Goal: Transaction & Acquisition: Register for event/course

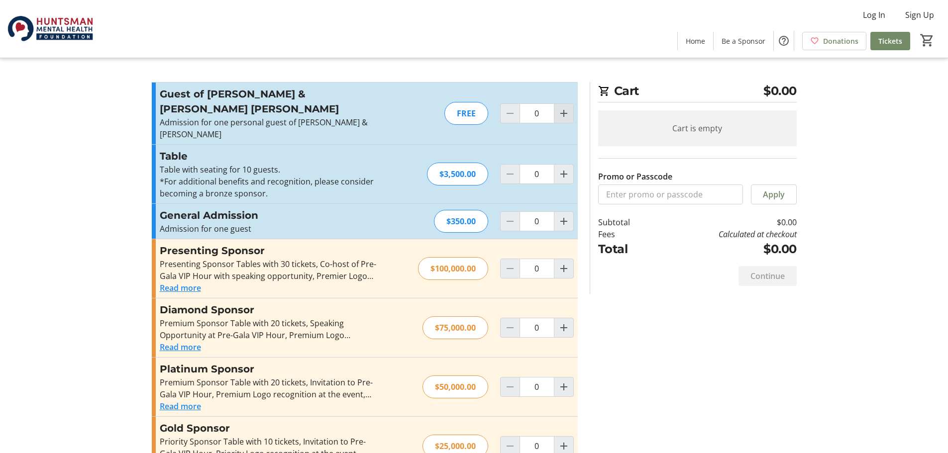
click at [564, 110] on mat-icon "Increment by one" at bounding box center [564, 114] width 12 height 12
type input "1"
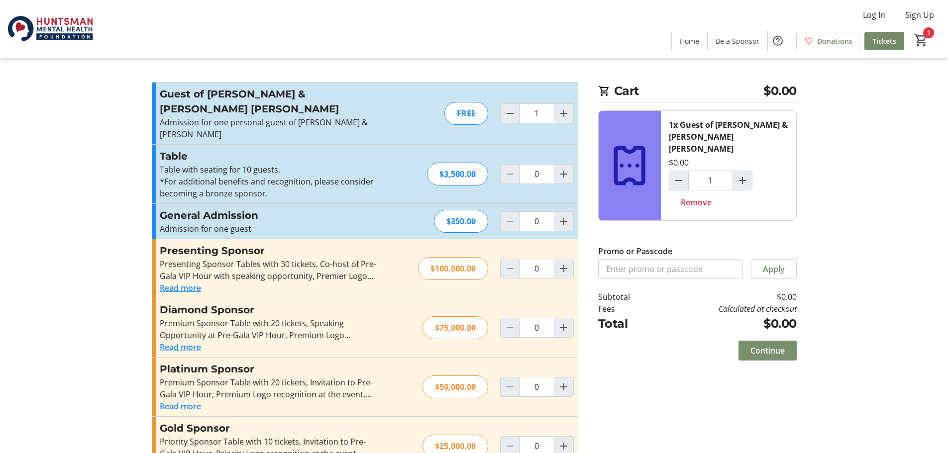
click at [771, 345] on span "Continue" at bounding box center [768, 351] width 34 height 12
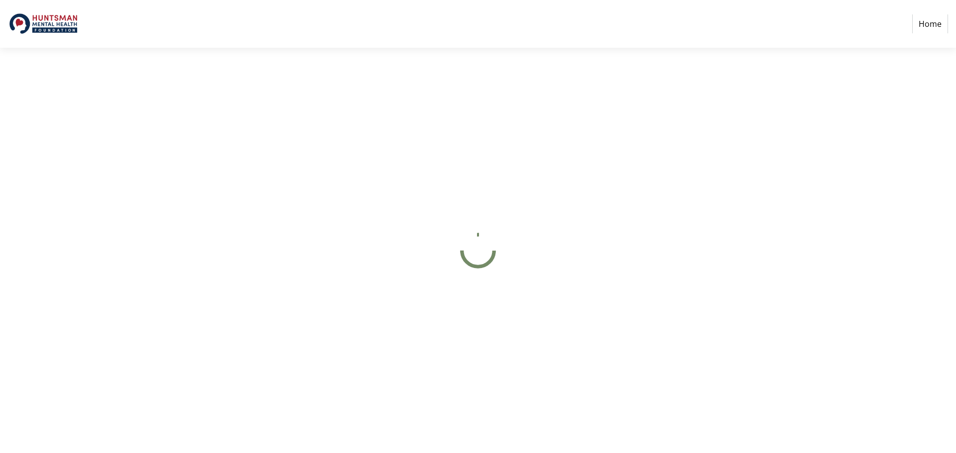
select select "US"
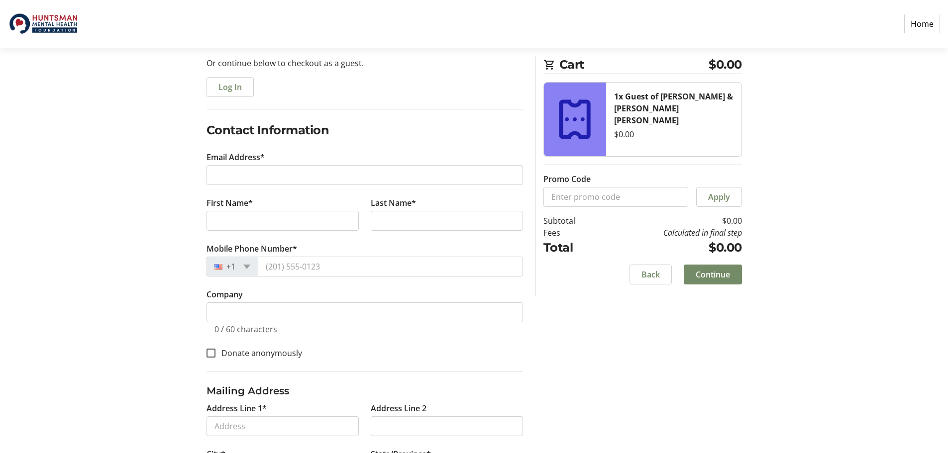
scroll to position [100, 0]
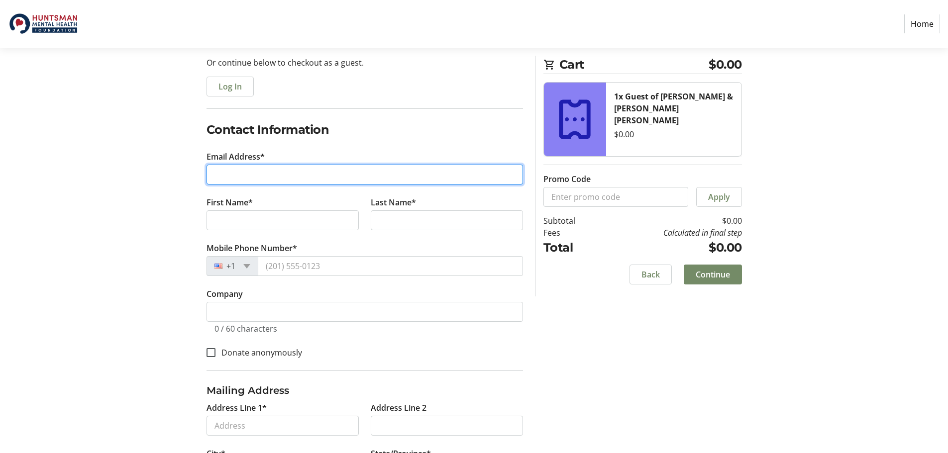
click at [246, 171] on input "Email Address*" at bounding box center [365, 175] width 317 height 20
type input "[PERSON_NAME][EMAIL_ADDRESS][PERSON_NAME][DOMAIN_NAME][US_STATE]"
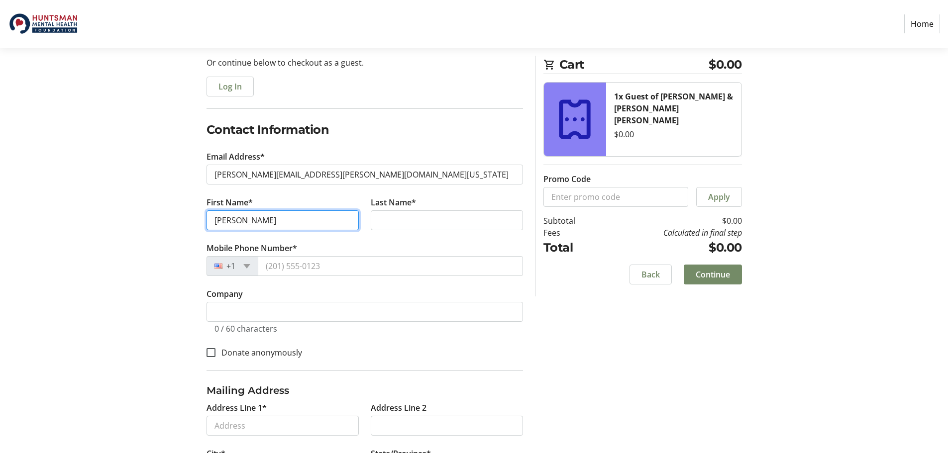
type input "[PERSON_NAME]"
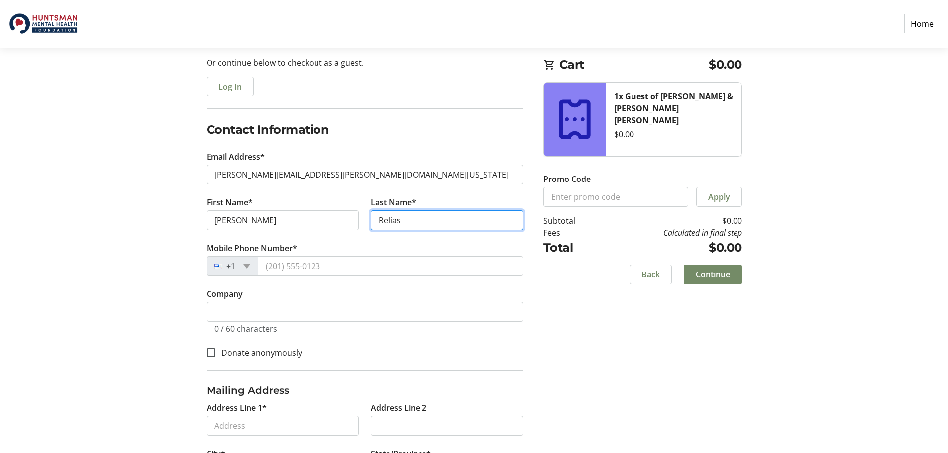
type input "Relias"
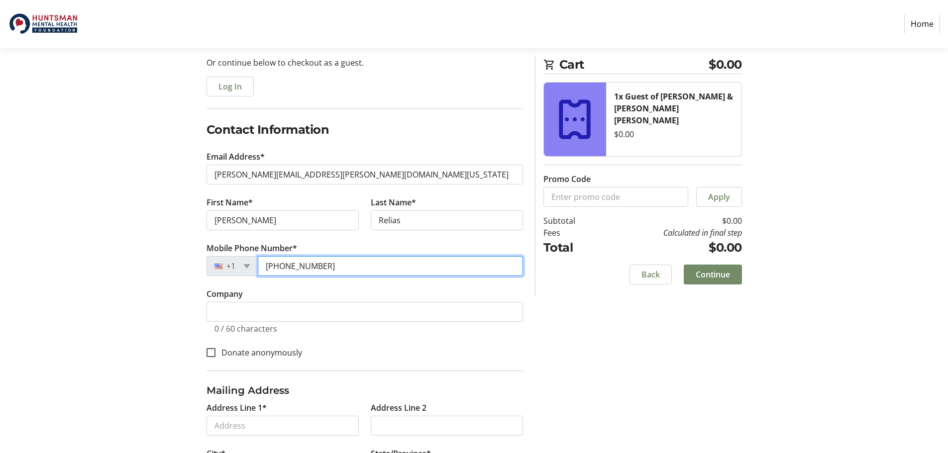
type input "[PHONE_NUMBER]"
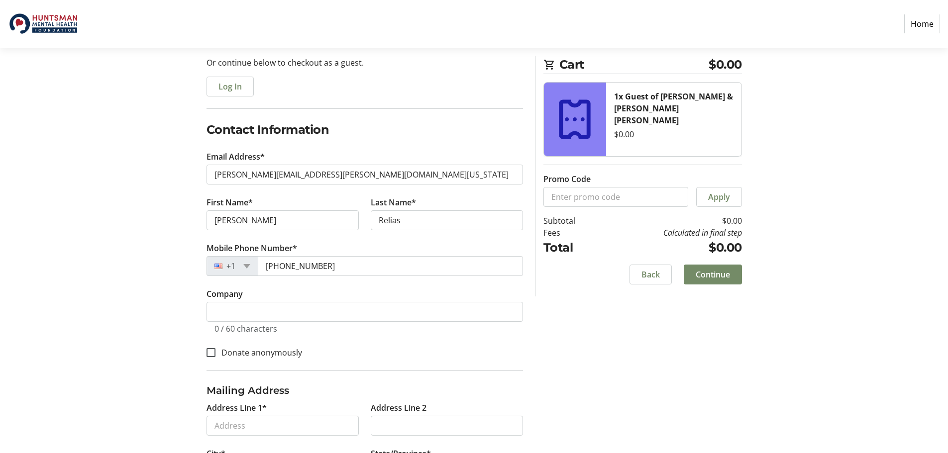
click at [159, 322] on div "Log In to Your Account (Optional) Or continue below to checkout as a guest. Log…" at bounding box center [474, 291] width 657 height 521
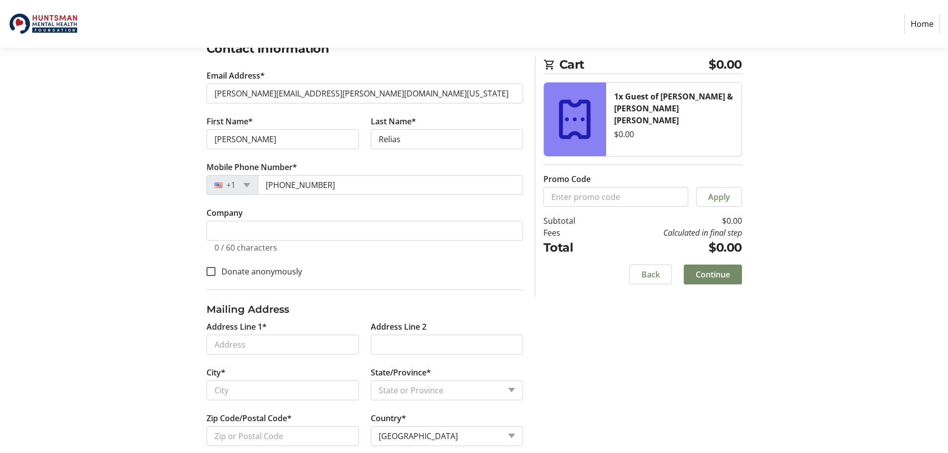
scroll to position [198, 0]
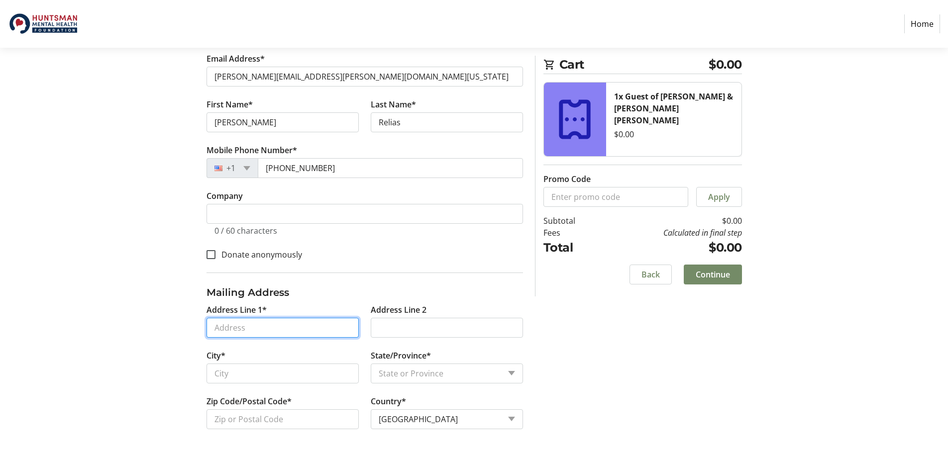
click at [303, 326] on input "Address Line 1*" at bounding box center [283, 328] width 152 height 20
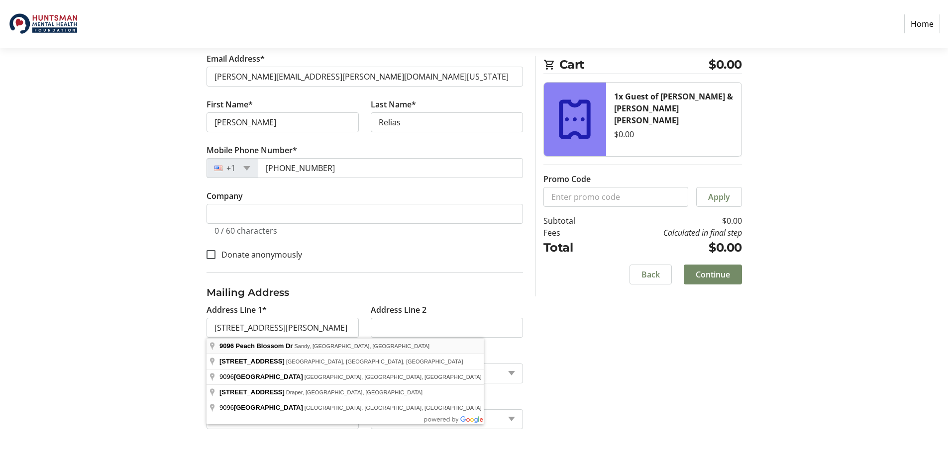
type input "[STREET_ADDRESS]"
type input "[PERSON_NAME]"
select select "UT"
type input "84094"
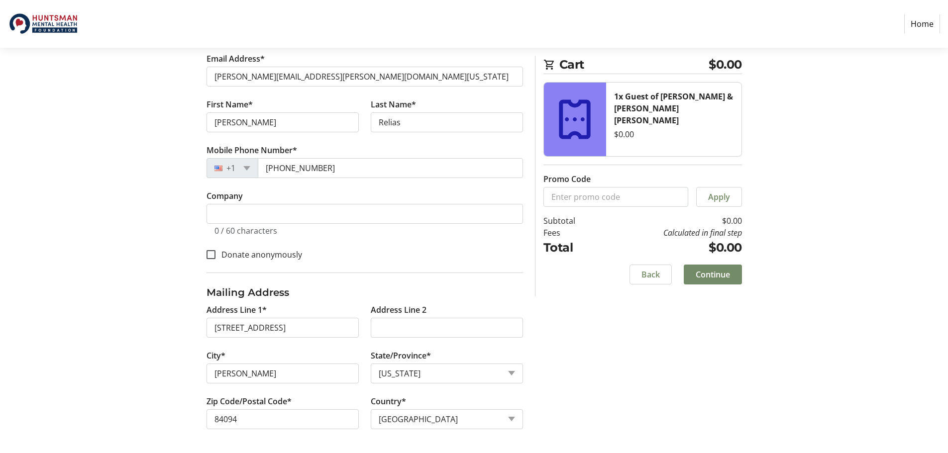
click at [105, 336] on section "Purchase Step 1 of 5 Cart $0.00 1x Guest of [PERSON_NAME] & [PERSON_NAME] [PERS…" at bounding box center [474, 151] width 948 height 603
click at [110, 342] on section "Purchase Step 1 of 5 Cart $0.00 1x Guest of [PERSON_NAME] & [PERSON_NAME] [PERS…" at bounding box center [474, 151] width 948 height 603
click at [710, 275] on span "Continue" at bounding box center [713, 275] width 34 height 12
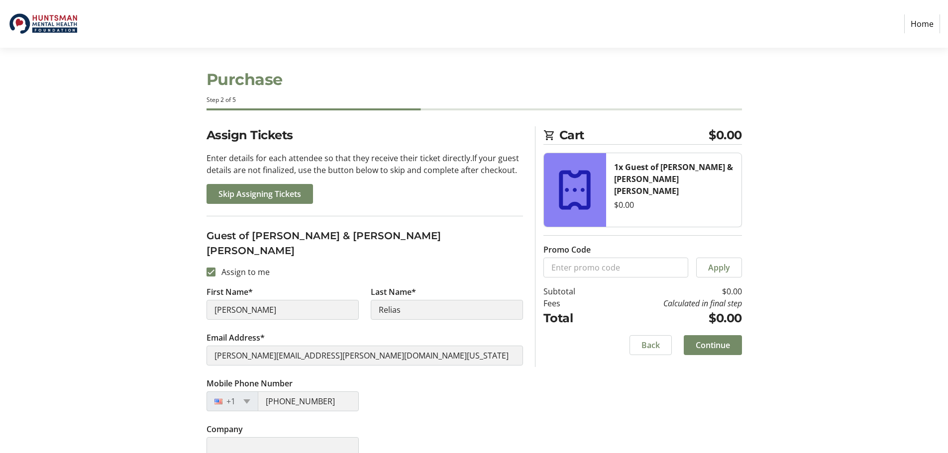
scroll to position [5, 0]
click at [727, 343] on span "Continue" at bounding box center [713, 344] width 34 height 12
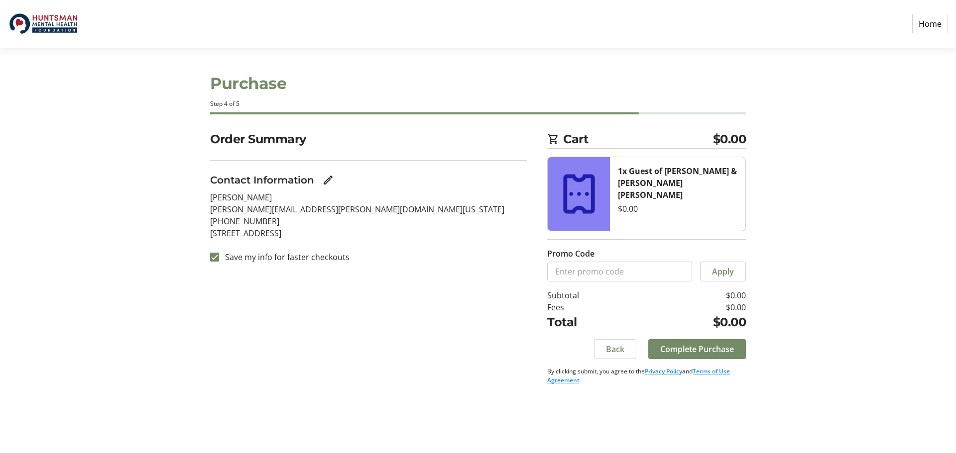
click at [245, 263] on label "Save my info for faster checkouts" at bounding box center [284, 257] width 130 height 12
click at [219, 262] on input "Save my info for faster checkouts" at bounding box center [214, 257] width 9 height 9
checkbox input "false"
click at [684, 354] on span "Complete Purchase" at bounding box center [697, 349] width 74 height 12
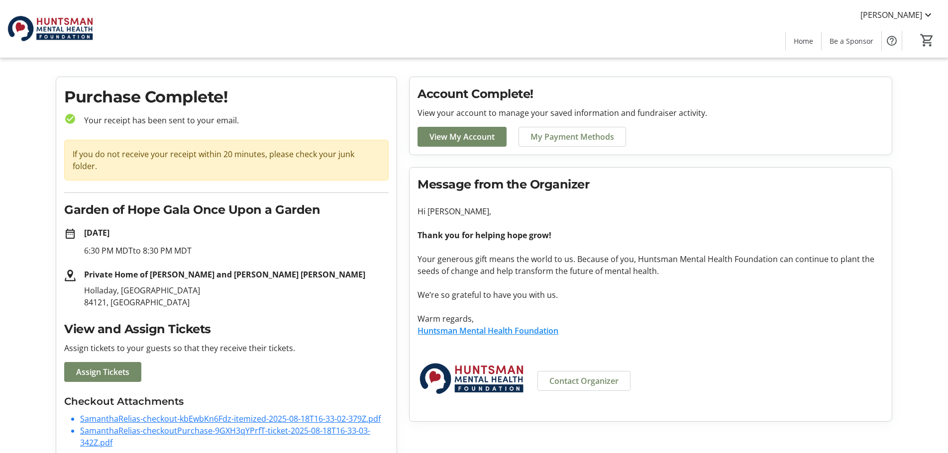
scroll to position [22, 0]
